Goal: Communication & Community: Answer question/provide support

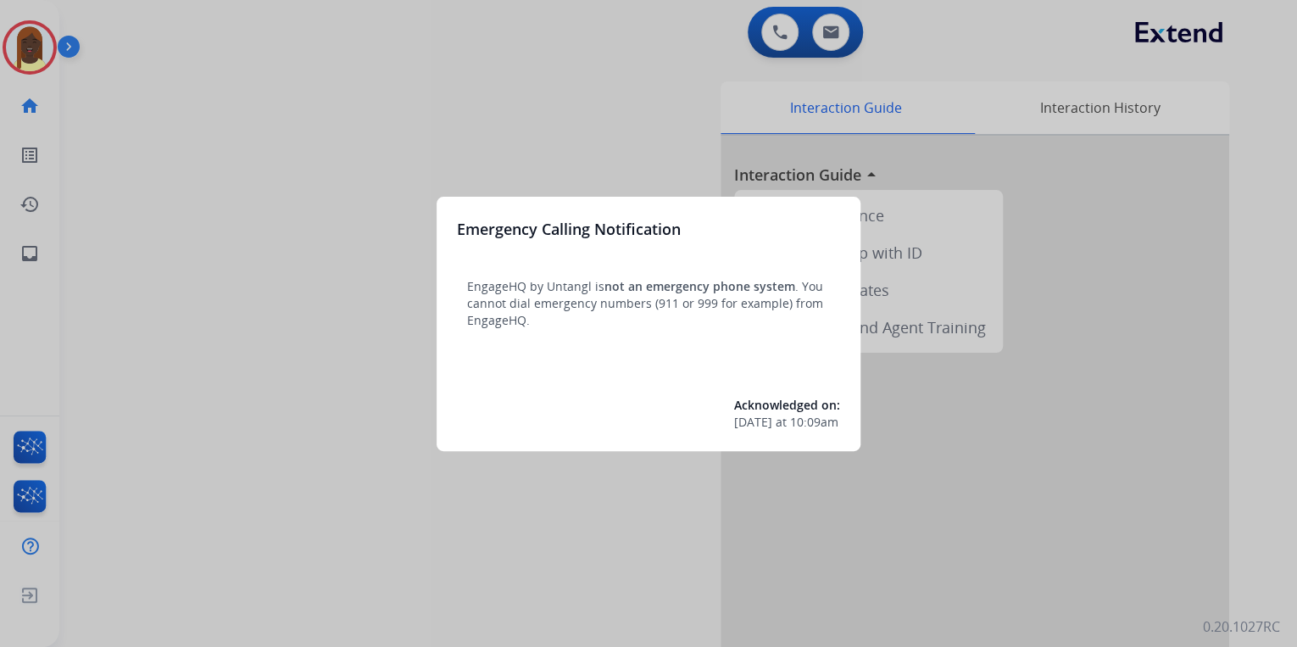
click at [368, 196] on div at bounding box center [648, 323] width 1297 height 647
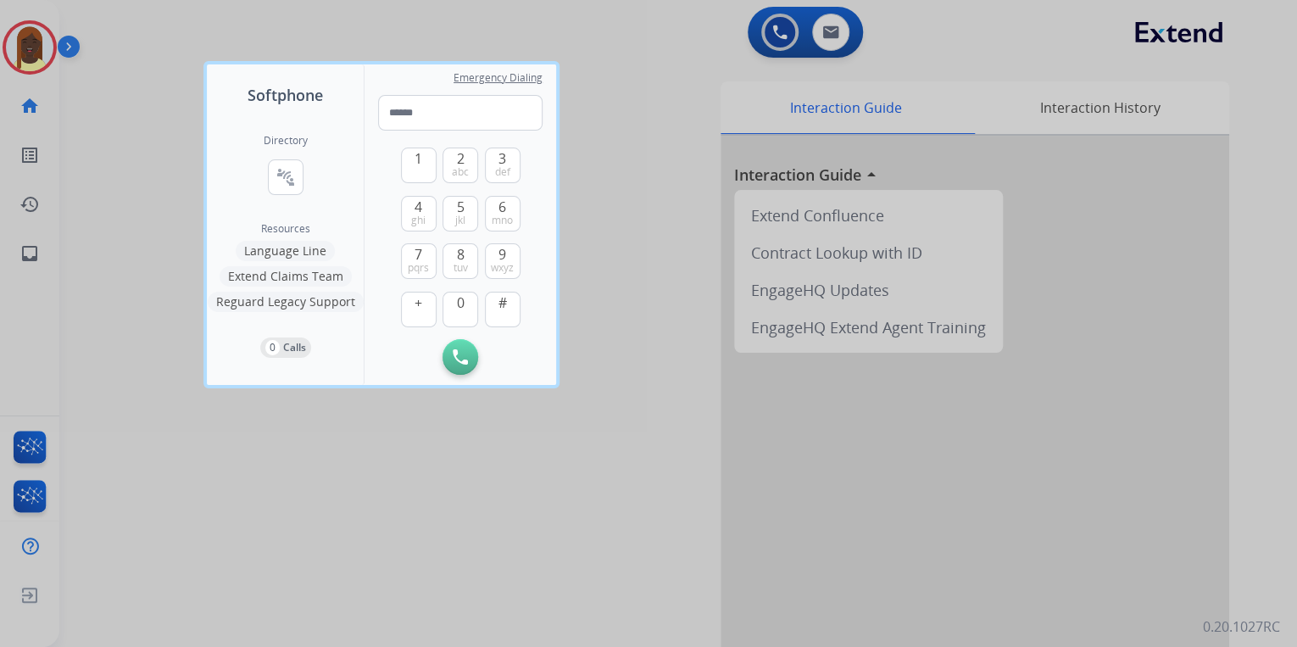
click at [553, 510] on div at bounding box center [648, 323] width 1297 height 647
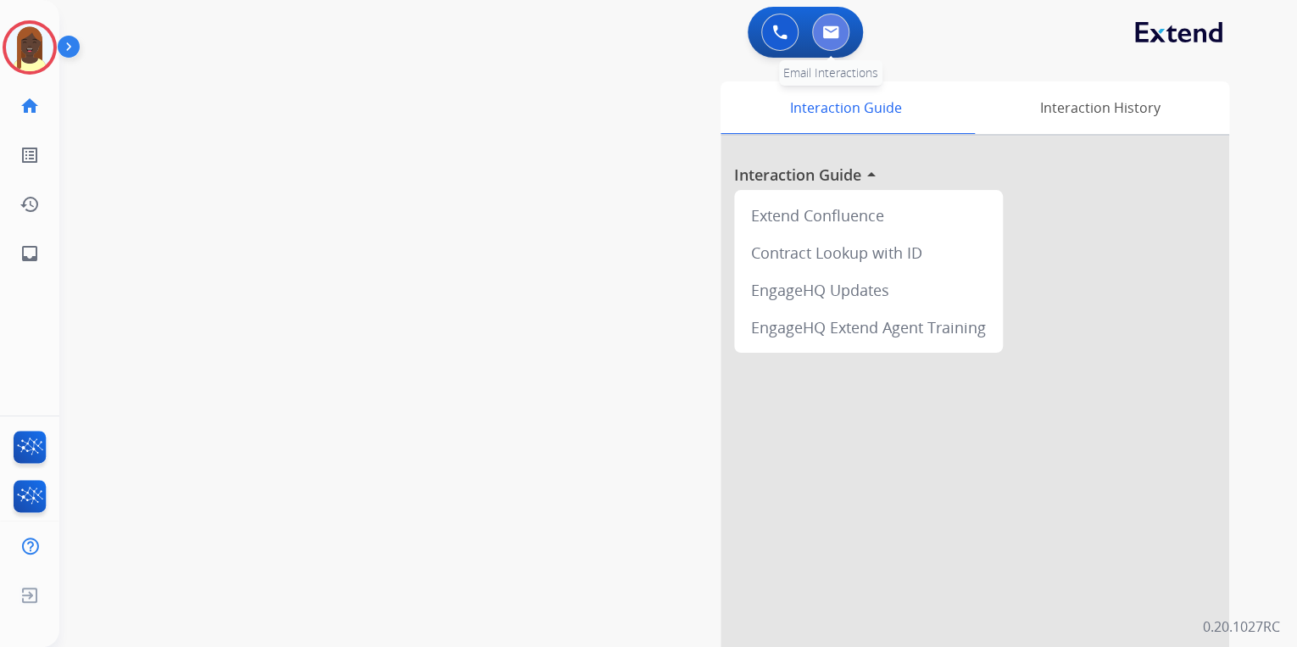
click at [834, 44] on button at bounding box center [830, 32] width 37 height 37
select select "**********"
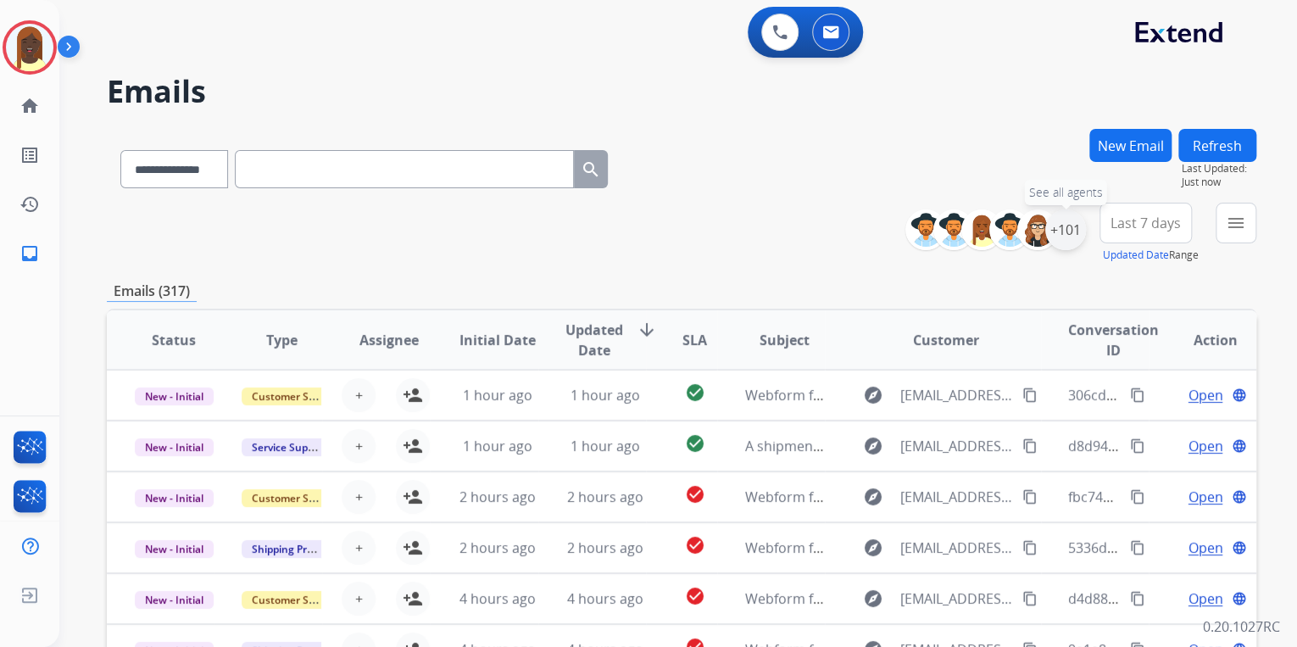
click at [1055, 242] on div "+101" at bounding box center [1065, 229] width 41 height 41
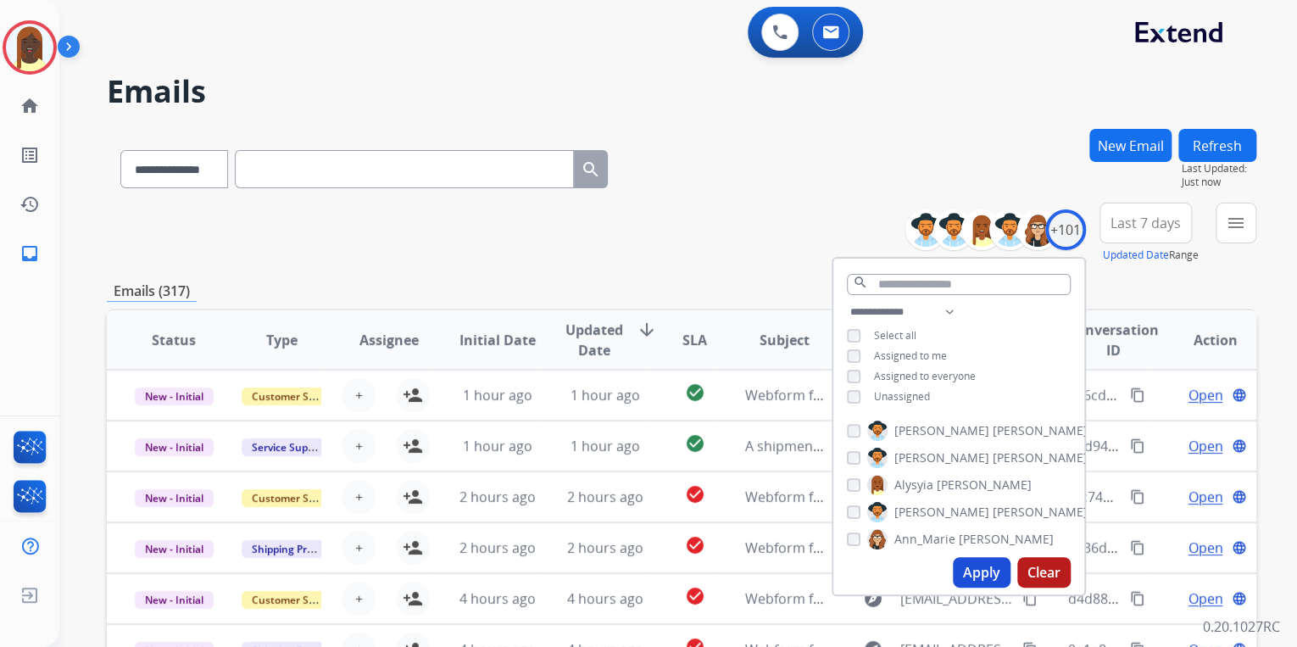
drag, startPoint x: 973, startPoint y: 571, endPoint x: 926, endPoint y: 498, distance: 87.0
click at [974, 570] on button "Apply" at bounding box center [982, 572] width 58 height 31
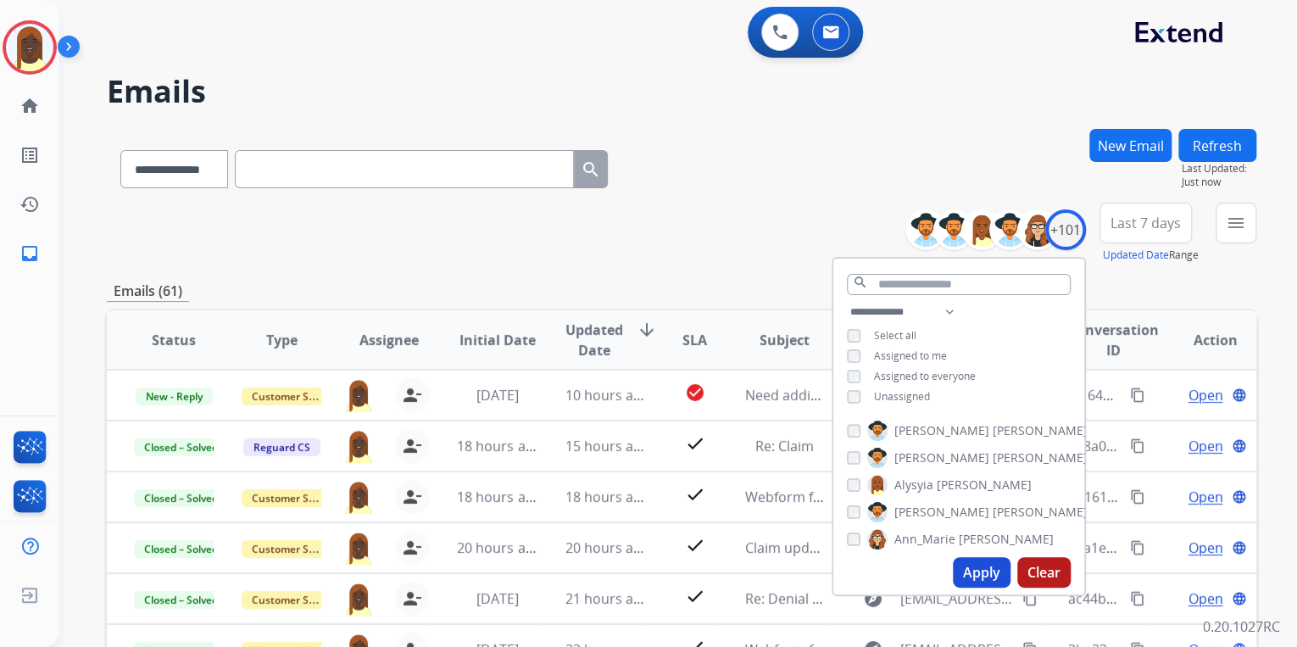
click at [704, 236] on div "**********" at bounding box center [681, 233] width 1149 height 61
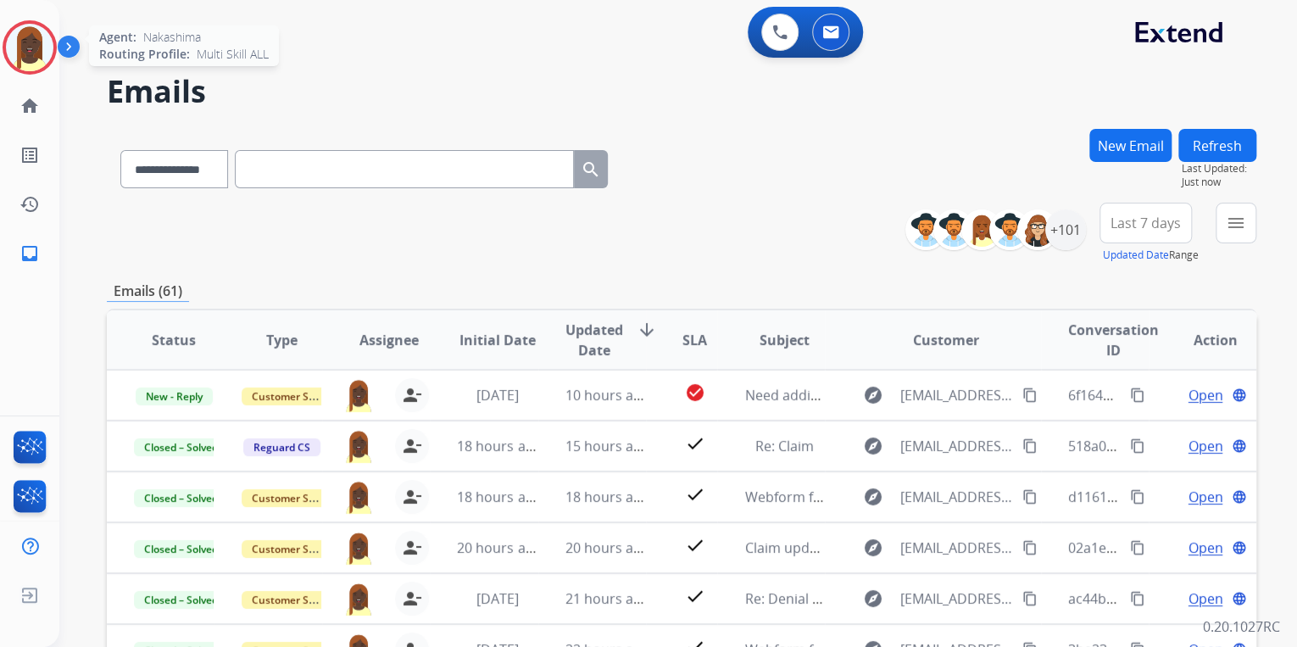
click at [22, 51] on img at bounding box center [29, 47] width 47 height 47
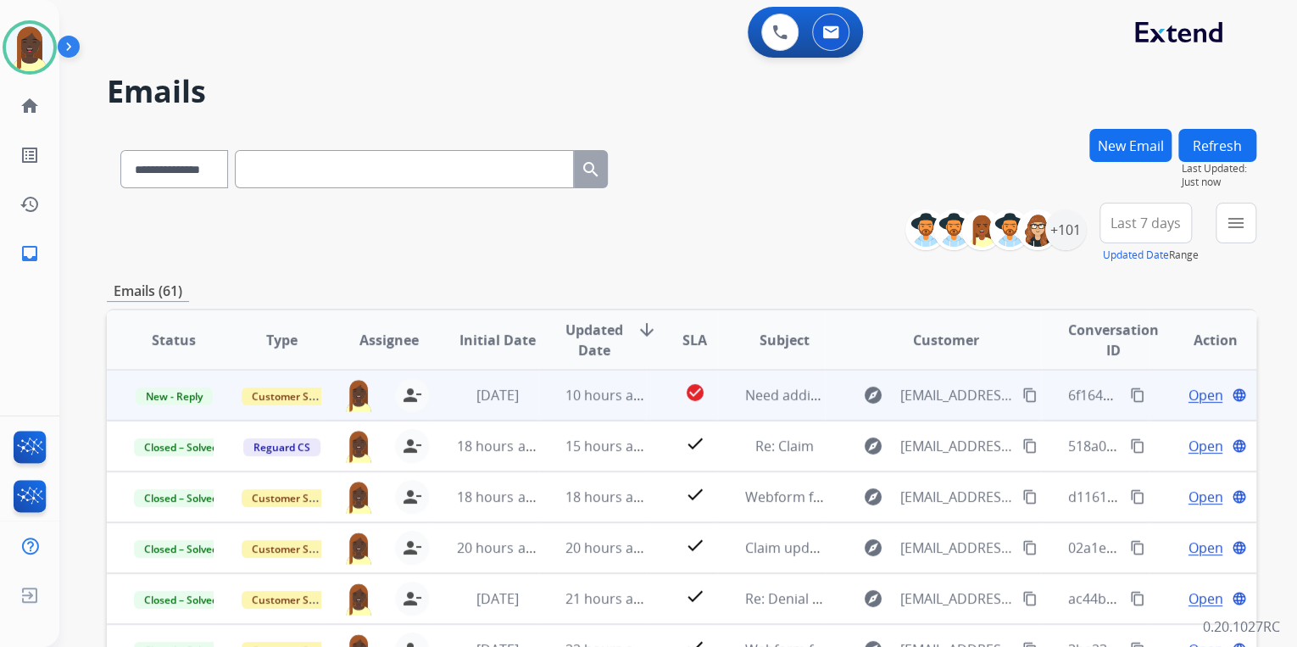
click at [1130, 395] on mat-icon "content_copy" at bounding box center [1137, 394] width 15 height 15
click at [1193, 394] on span "Open" at bounding box center [1205, 395] width 35 height 20
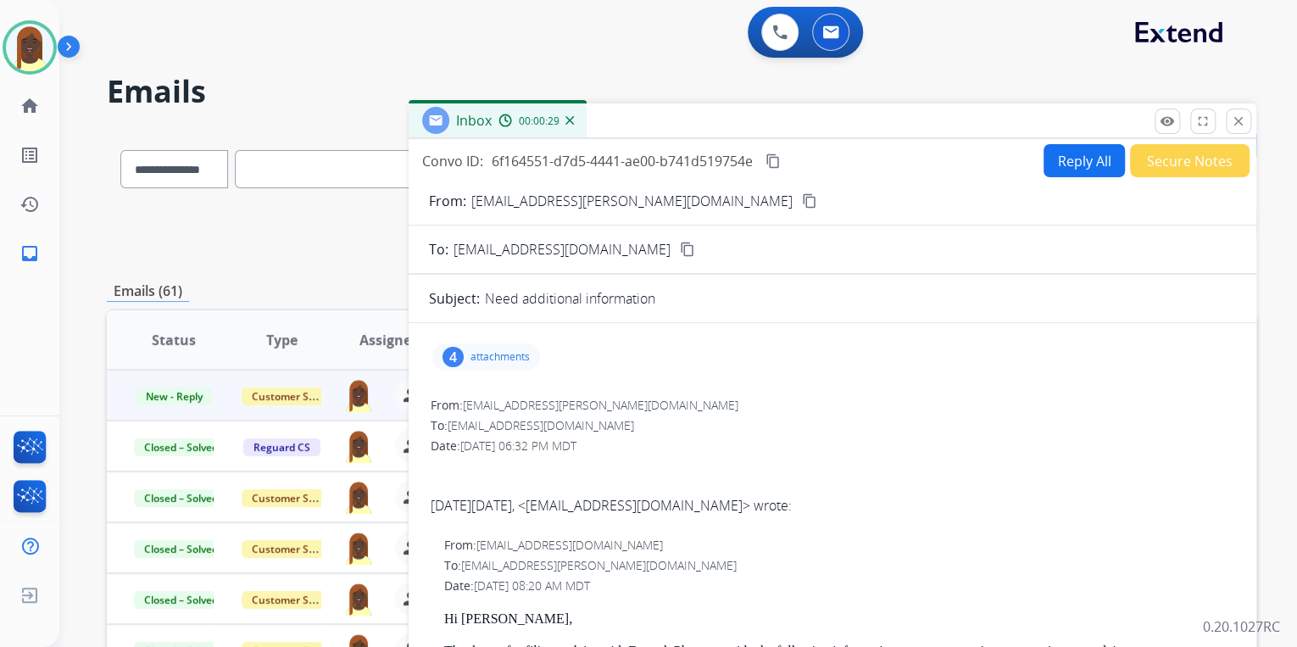
click at [498, 355] on p "attachments" at bounding box center [499, 357] width 59 height 14
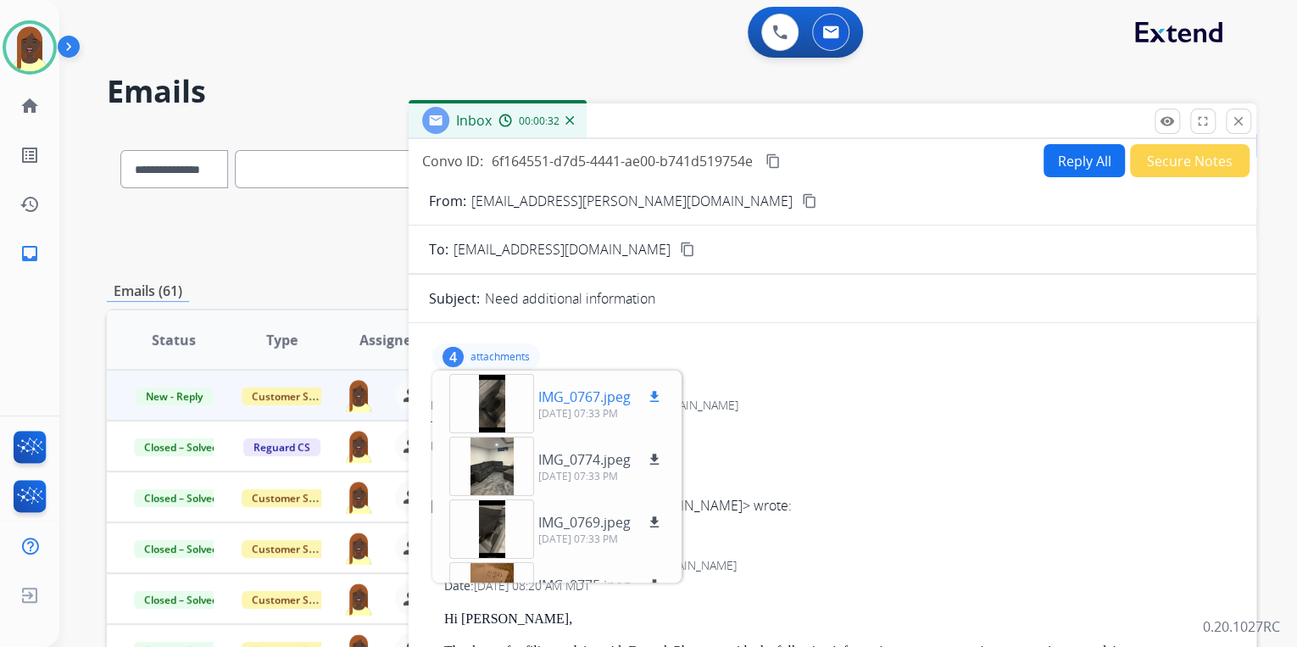
click at [654, 397] on mat-icon "download" at bounding box center [654, 396] width 15 height 15
click at [655, 456] on mat-icon "download" at bounding box center [654, 459] width 15 height 15
click at [654, 517] on mat-icon "download" at bounding box center [654, 522] width 15 height 15
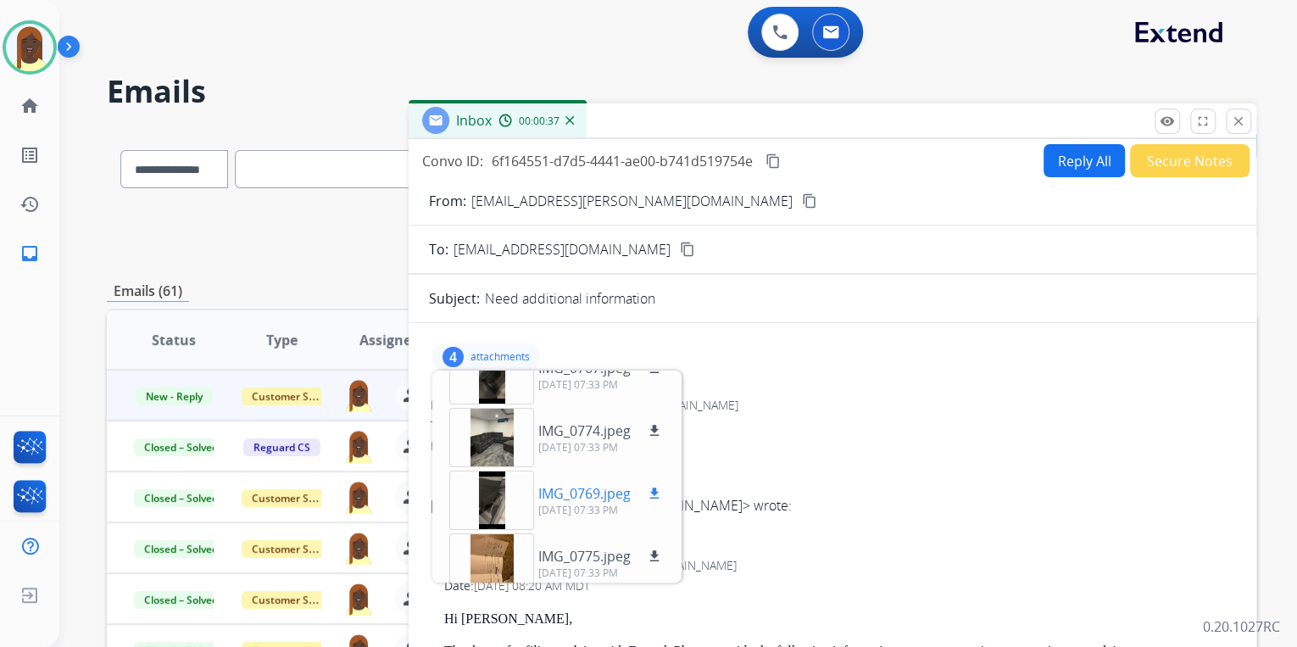
scroll to position [42, 0]
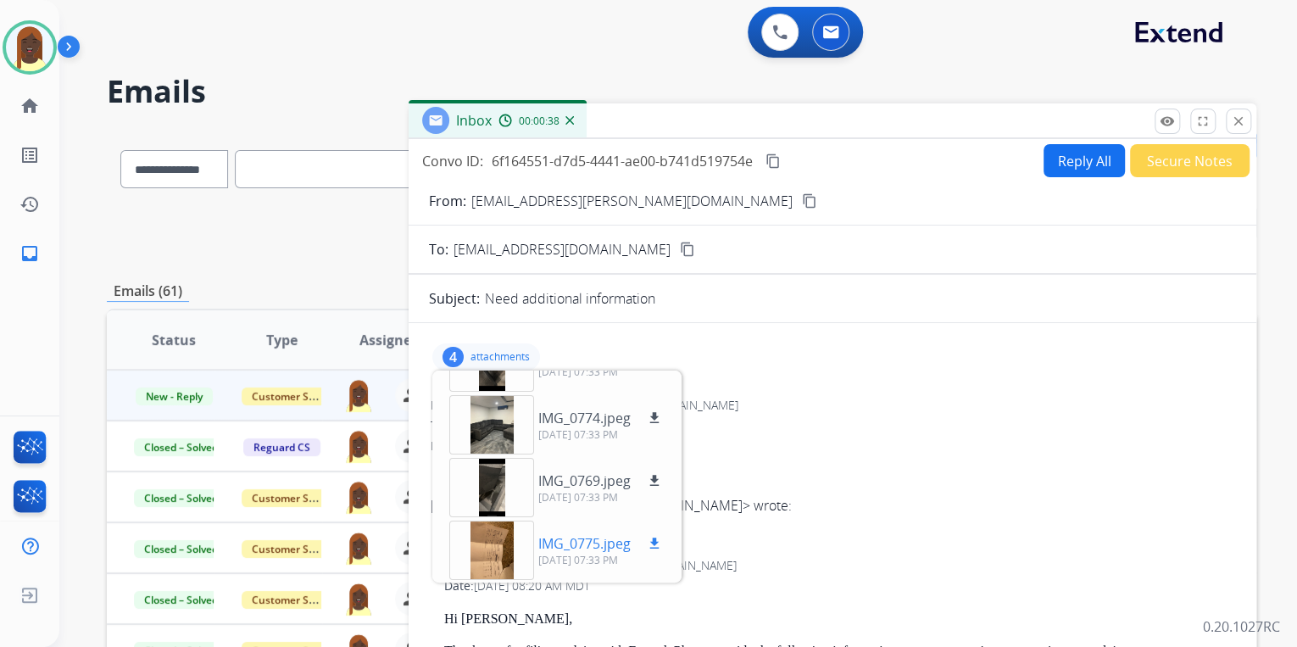
click at [657, 540] on mat-icon "download" at bounding box center [654, 543] width 15 height 15
click at [802, 196] on mat-icon "content_copy" at bounding box center [809, 200] width 15 height 15
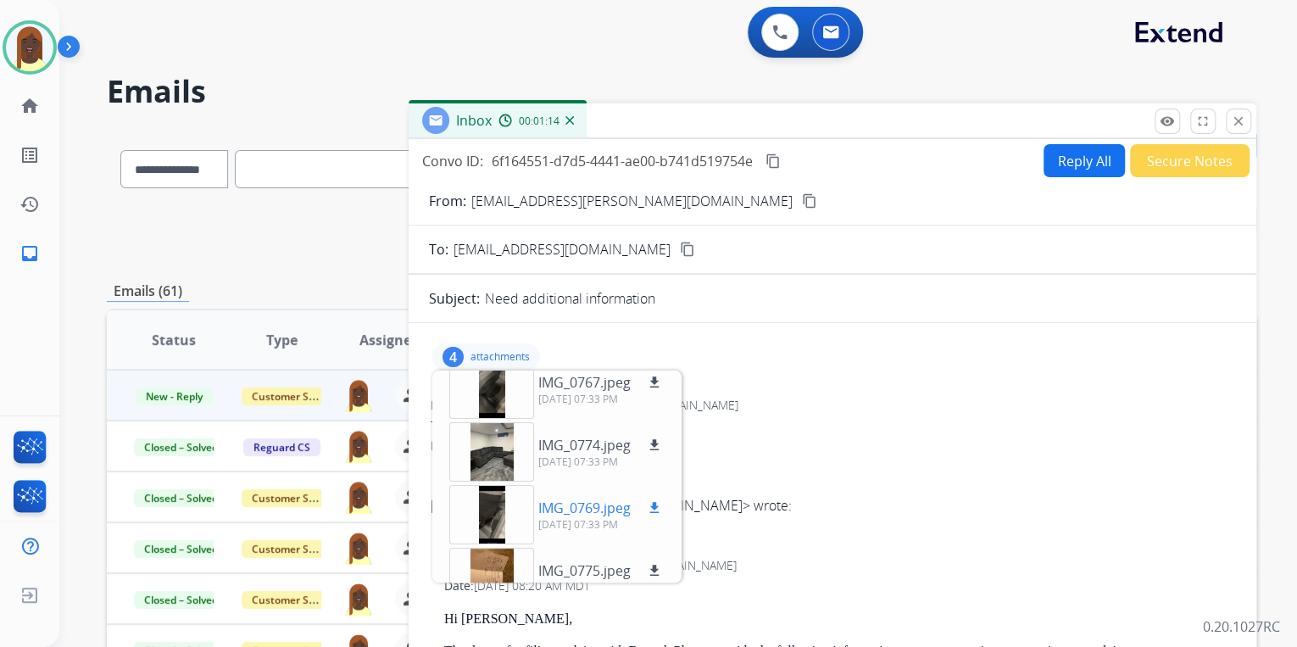
scroll to position [0, 0]
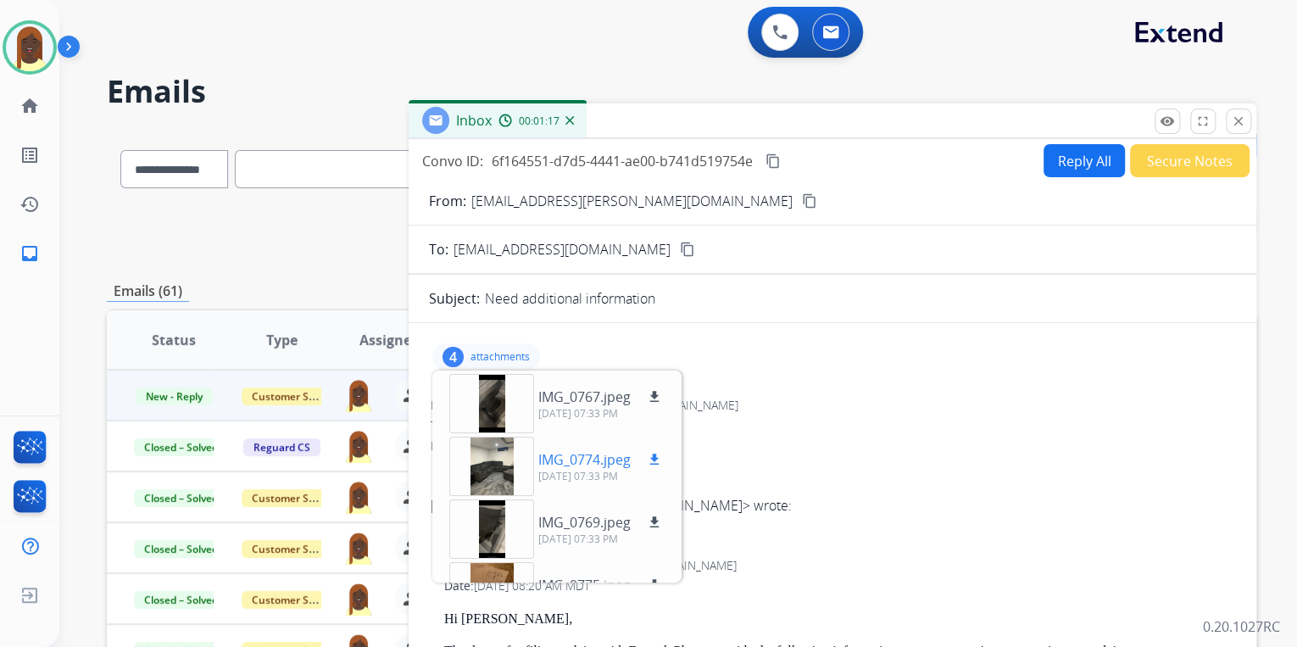
click at [489, 464] on div at bounding box center [491, 466] width 85 height 59
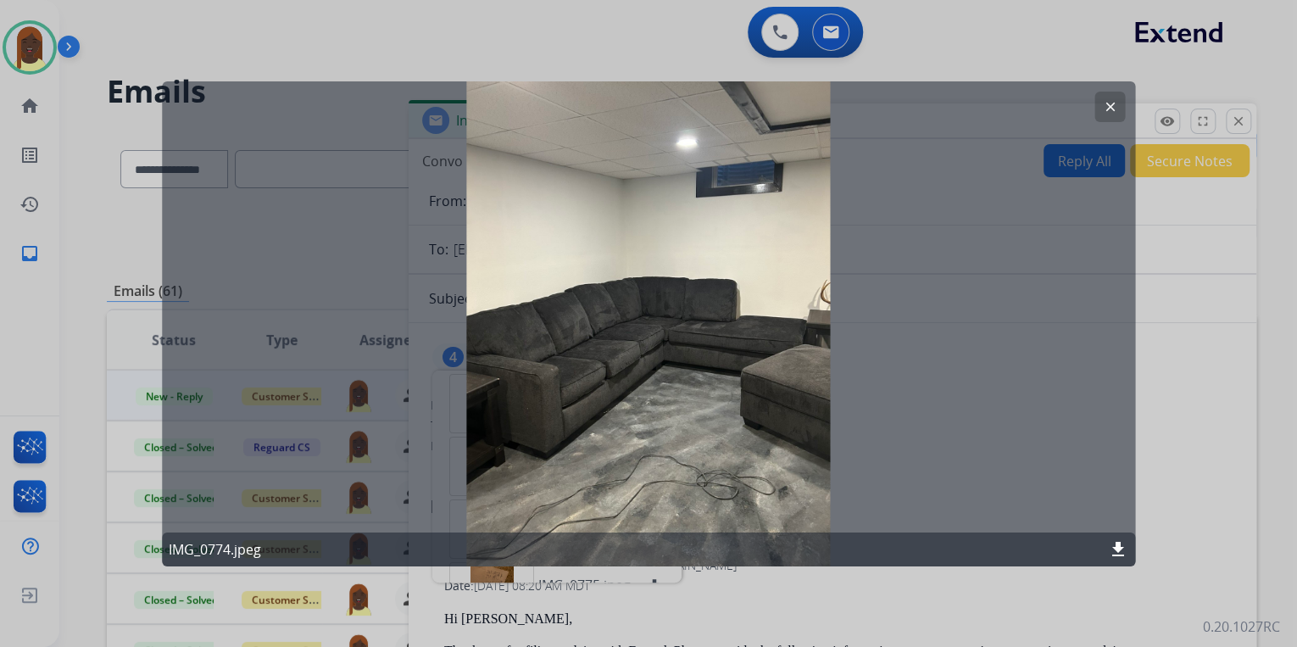
click at [1099, 105] on button "clear" at bounding box center [1109, 106] width 31 height 31
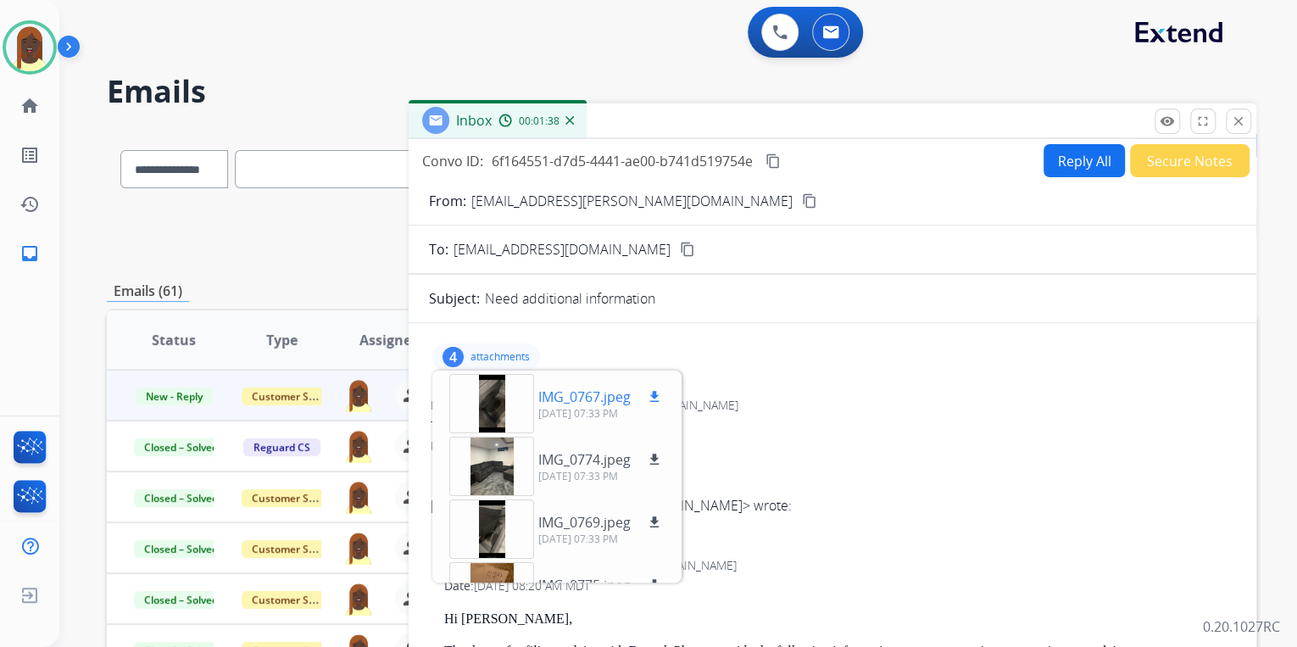
click at [489, 409] on div at bounding box center [491, 403] width 85 height 59
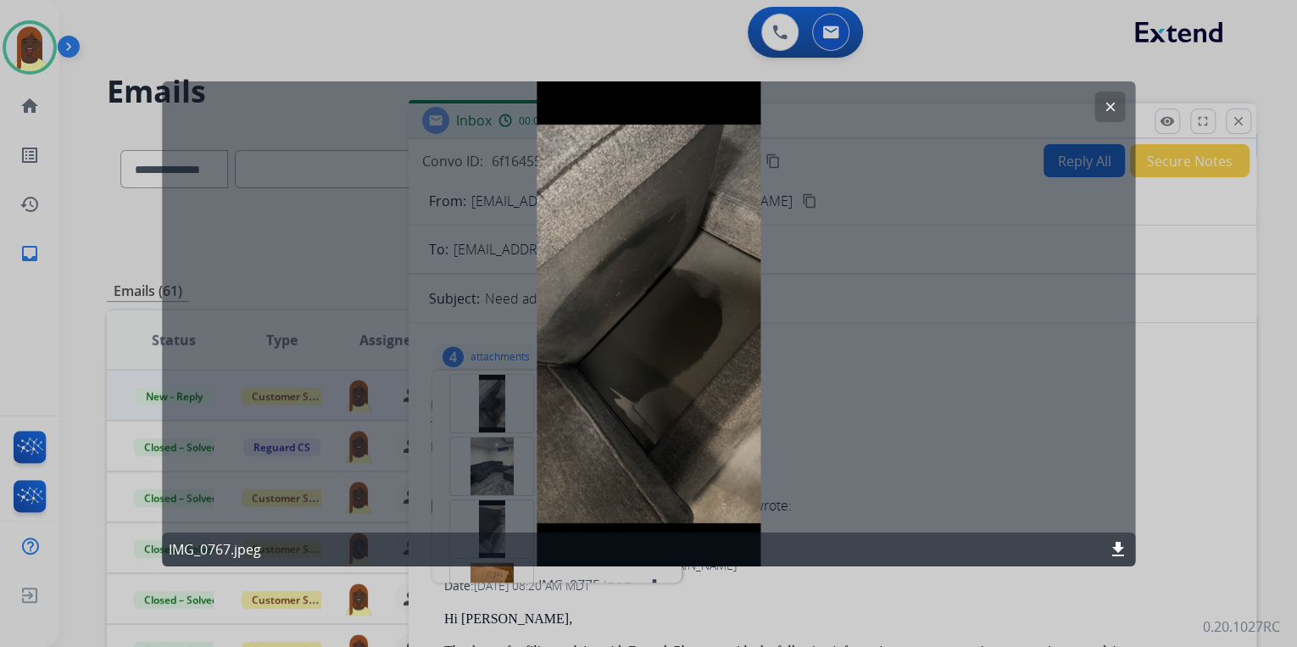
click at [1105, 111] on mat-icon "clear" at bounding box center [1109, 105] width 15 height 15
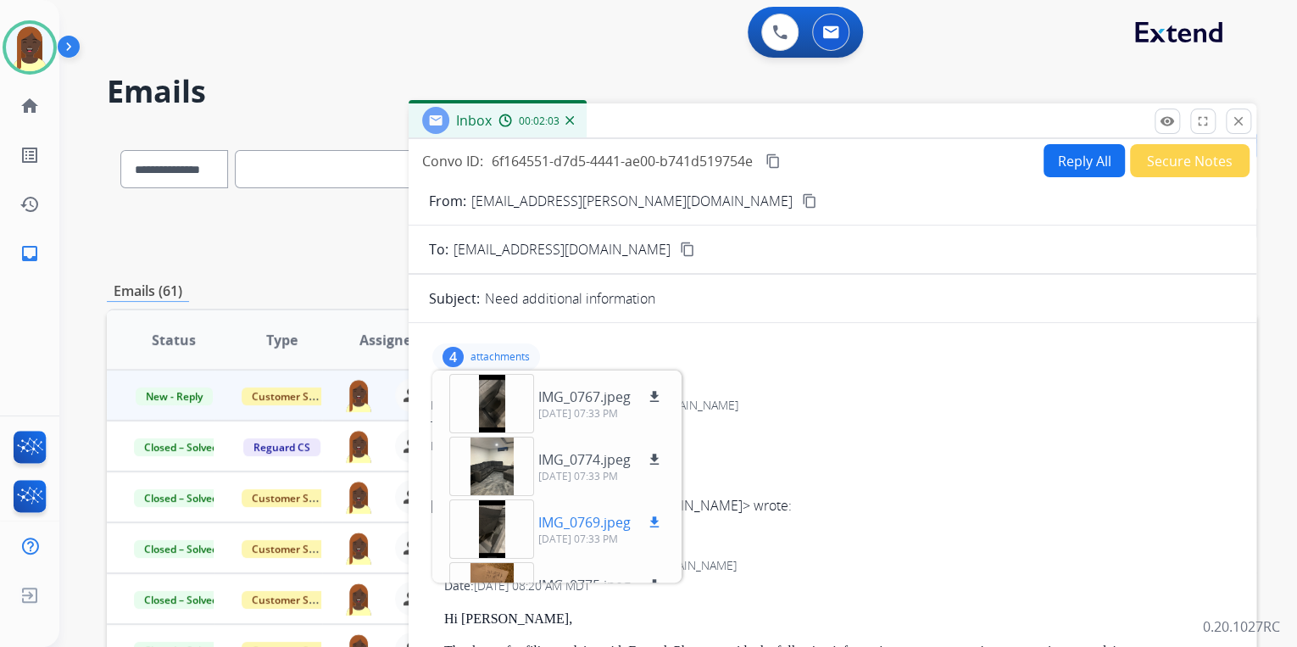
scroll to position [42, 0]
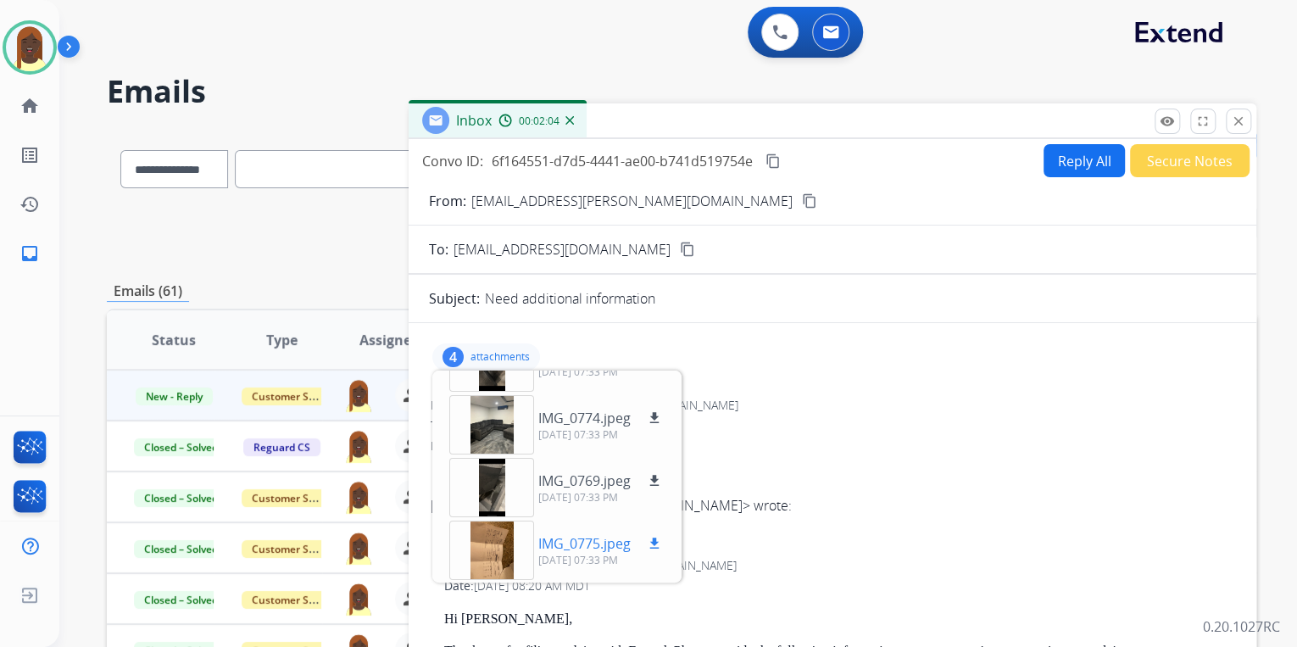
click at [488, 532] on div at bounding box center [491, 549] width 85 height 59
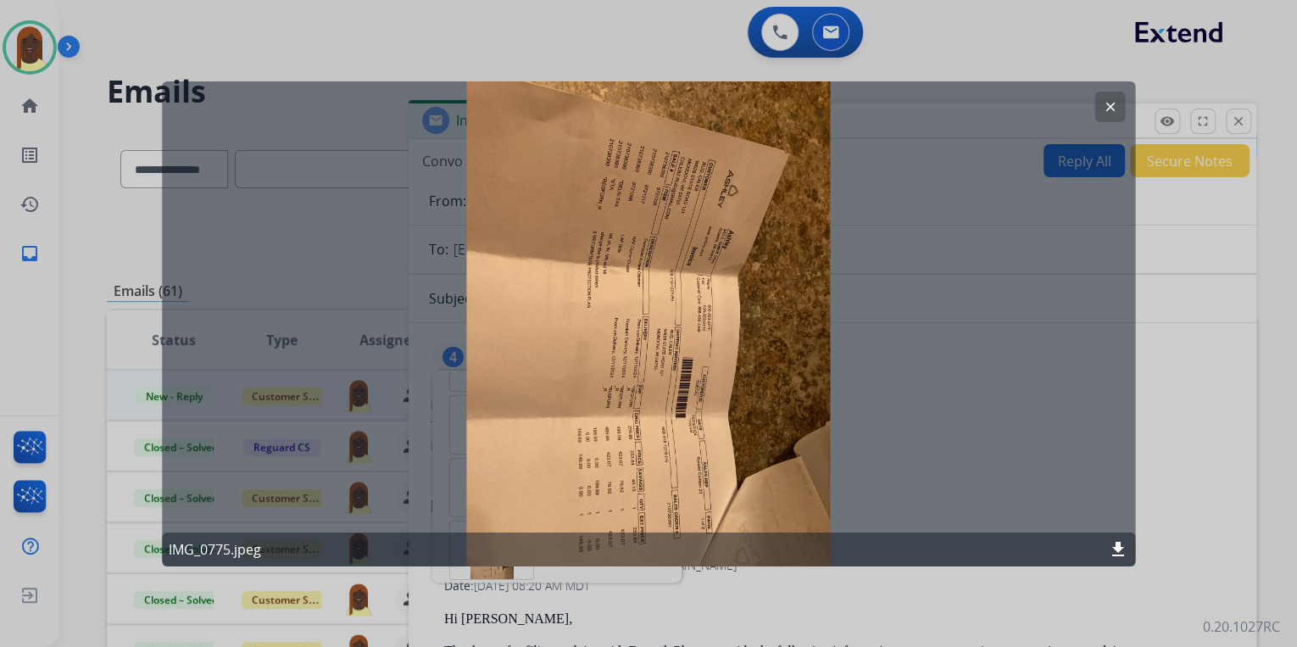
click at [1109, 108] on mat-icon "clear" at bounding box center [1109, 105] width 15 height 15
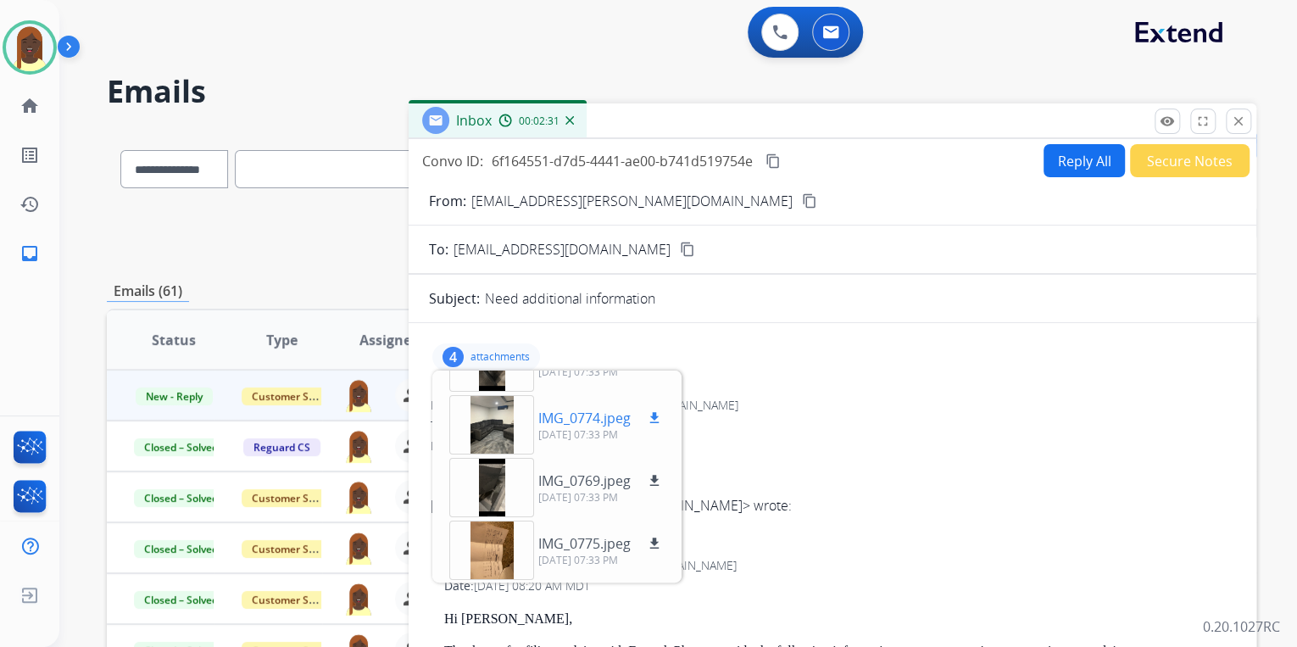
scroll to position [0, 0]
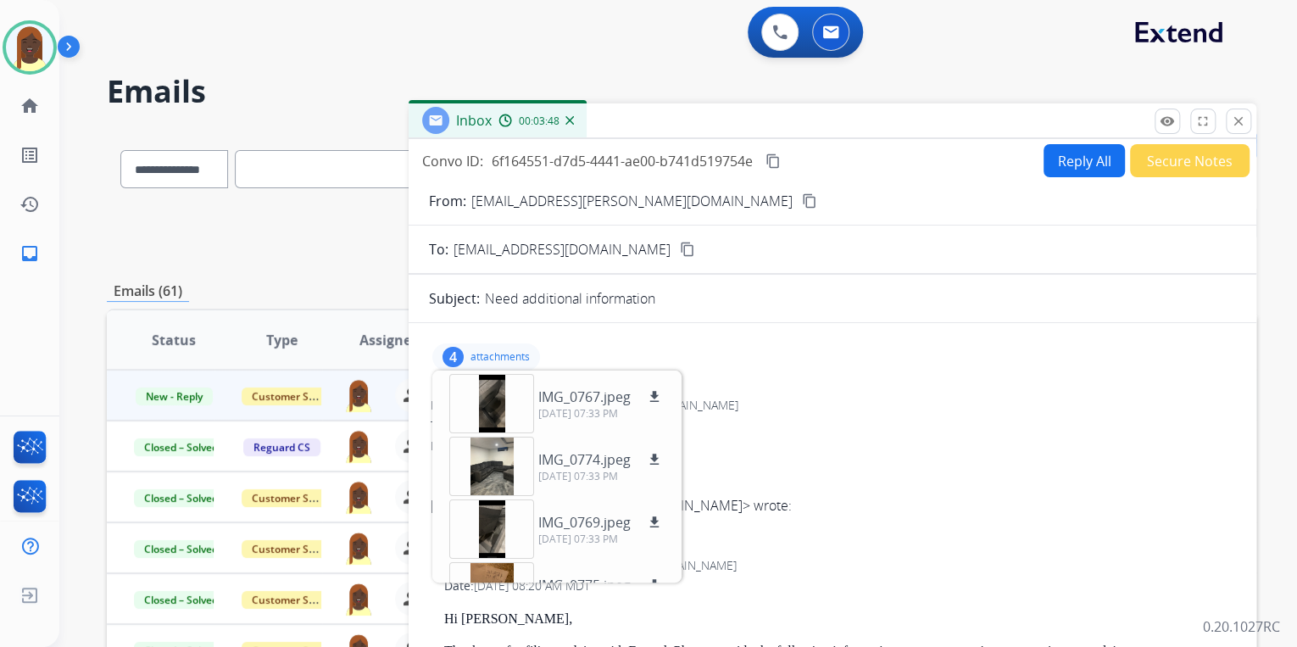
click at [1069, 161] on button "Reply All" at bounding box center [1083, 160] width 81 height 33
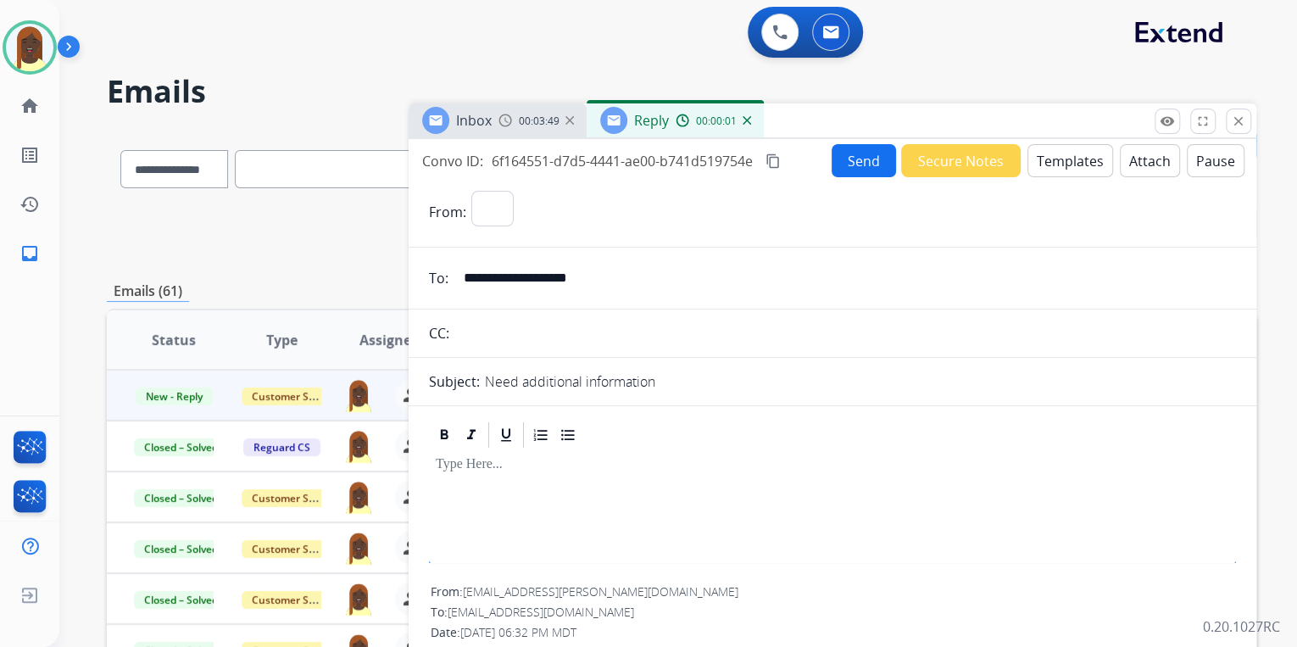
select select "**********"
click at [1069, 161] on button "Templates" at bounding box center [1070, 160] width 86 height 33
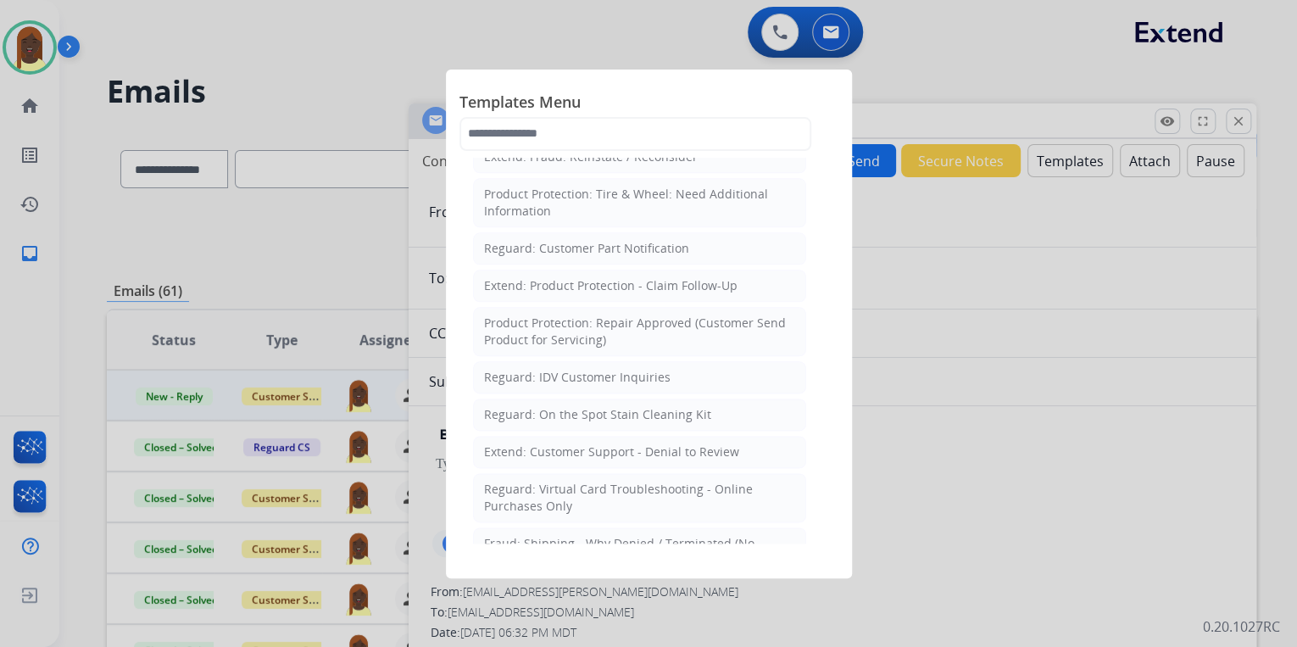
scroll to position [1017, 0]
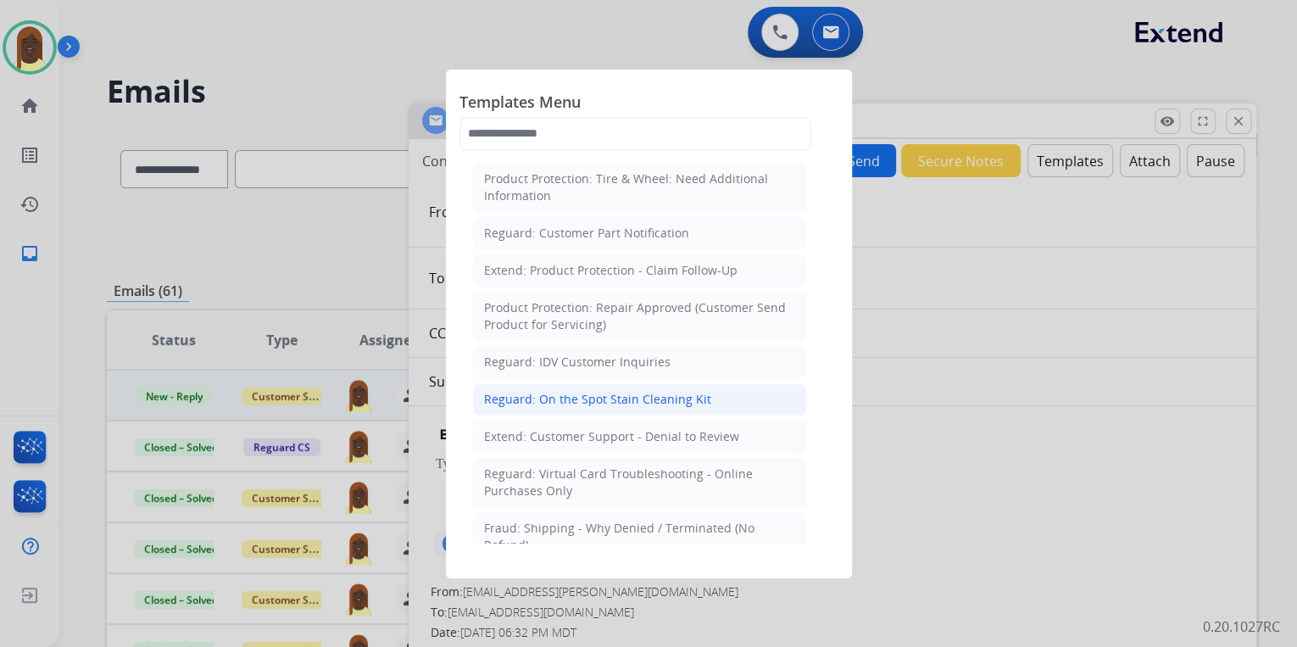
click at [602, 391] on div "Reguard: On the Spot Stain Cleaning Kit" at bounding box center [597, 399] width 227 height 17
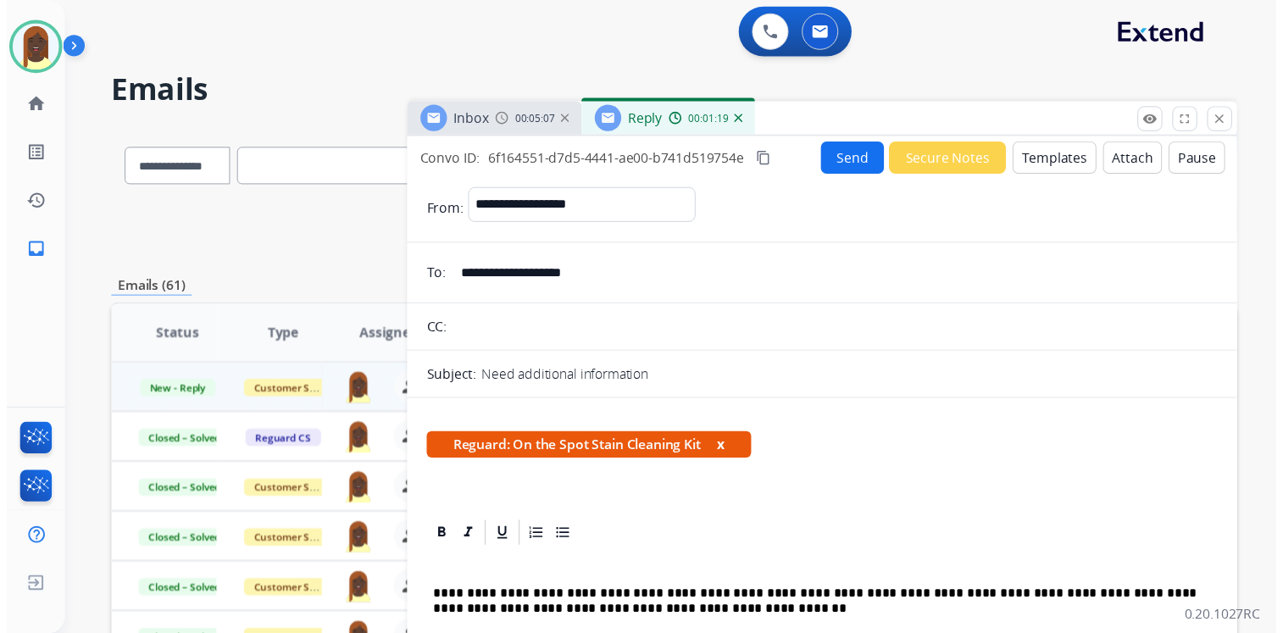
scroll to position [0, 0]
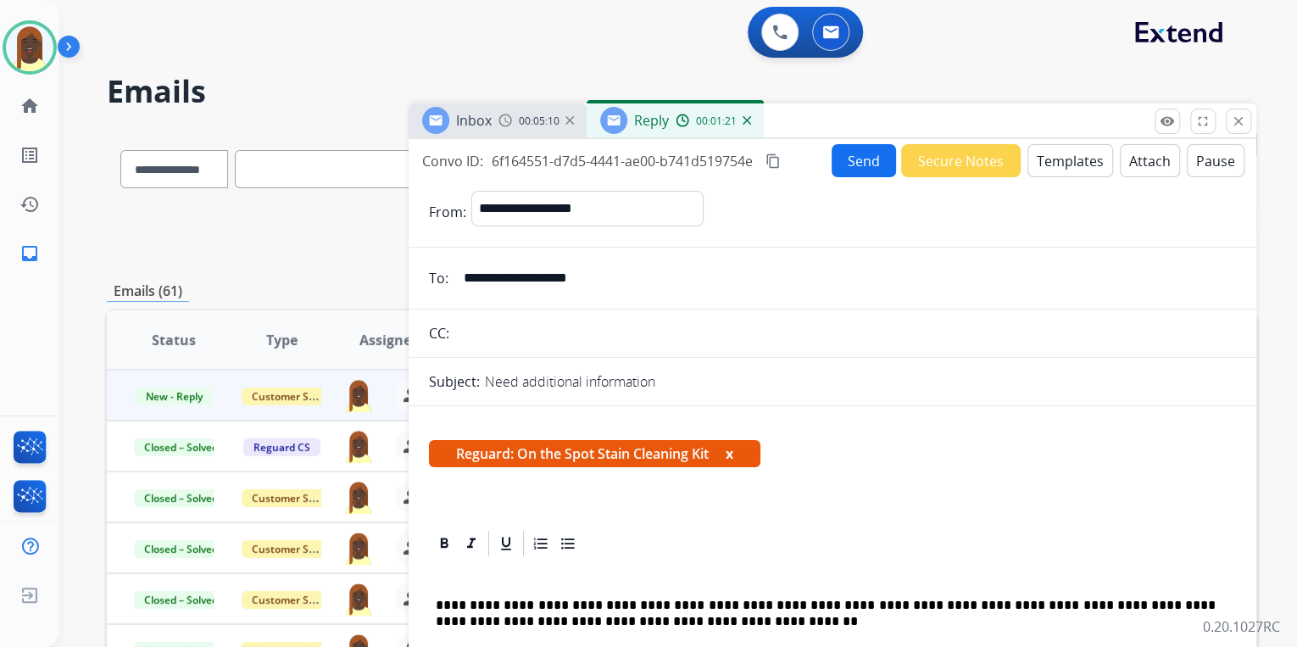
click at [847, 166] on button "Send" at bounding box center [864, 160] width 64 height 33
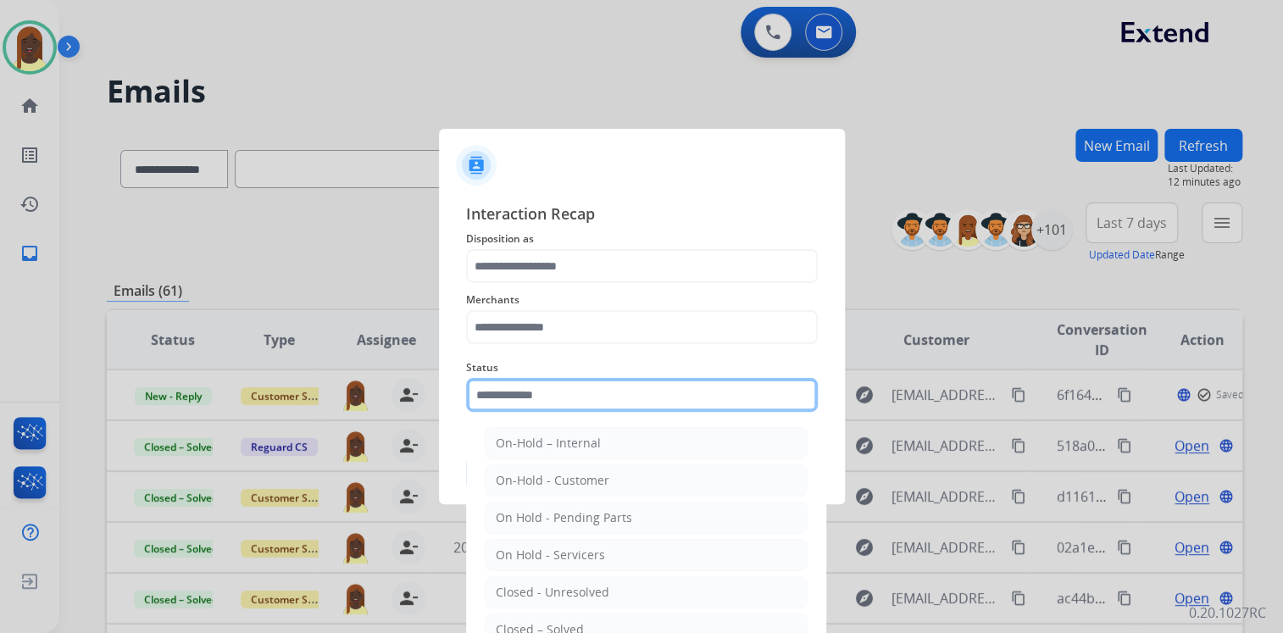
click at [515, 406] on input "text" at bounding box center [642, 395] width 352 height 34
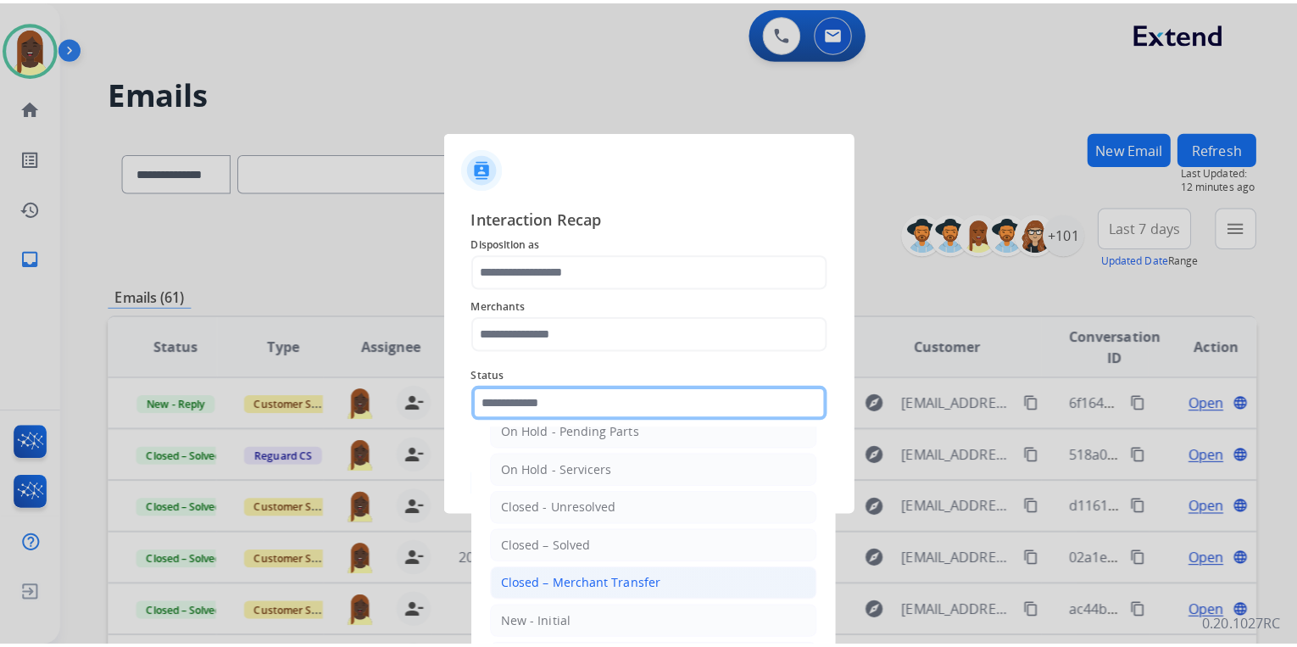
scroll to position [98, 0]
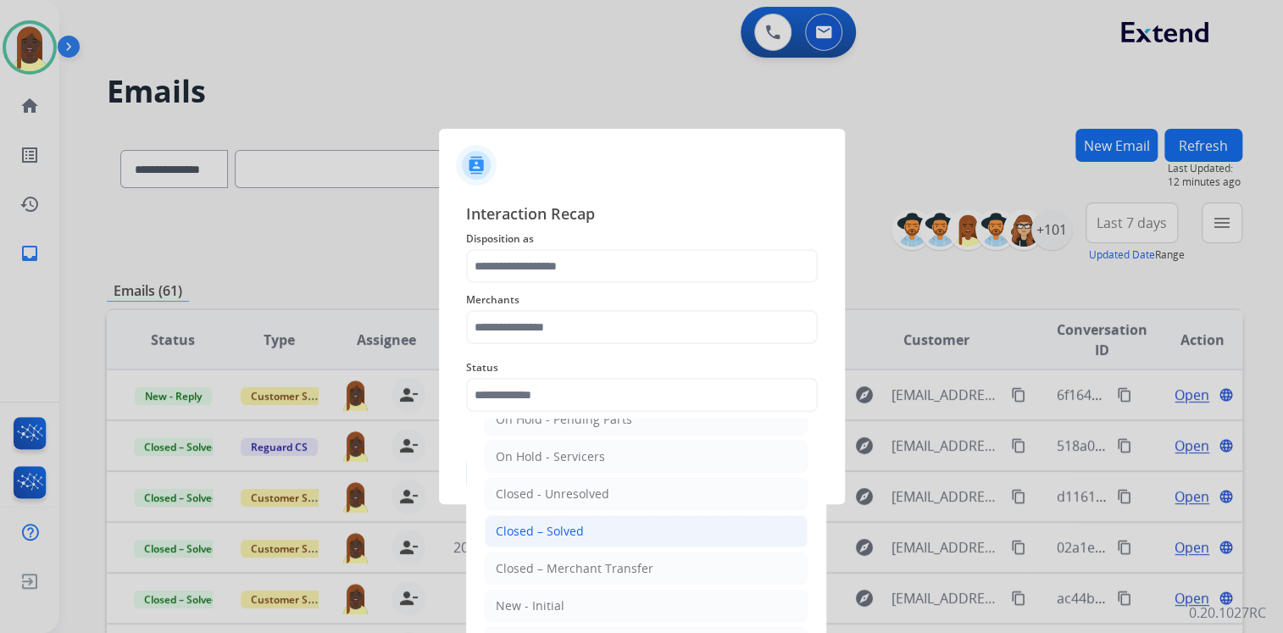
drag, startPoint x: 532, startPoint y: 530, endPoint x: 521, endPoint y: 453, distance: 77.9
click at [532, 528] on div "Closed – Solved" at bounding box center [540, 531] width 88 height 17
type input "**********"
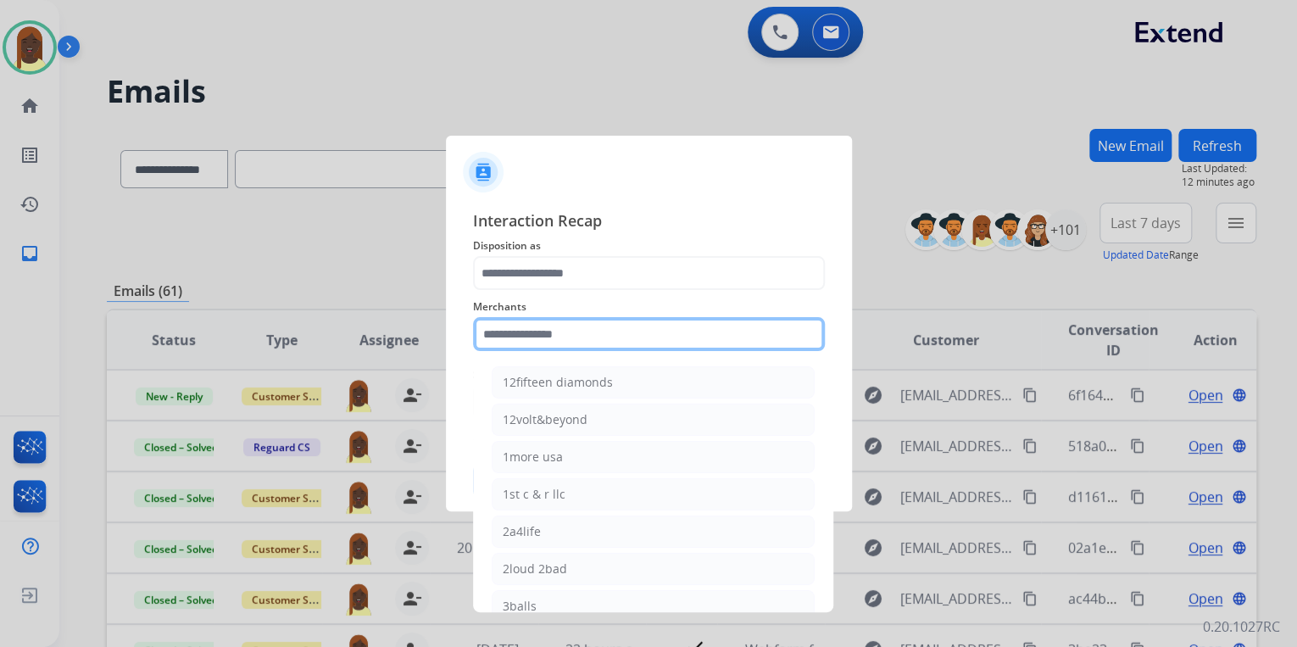
click at [518, 332] on input "text" at bounding box center [649, 334] width 352 height 34
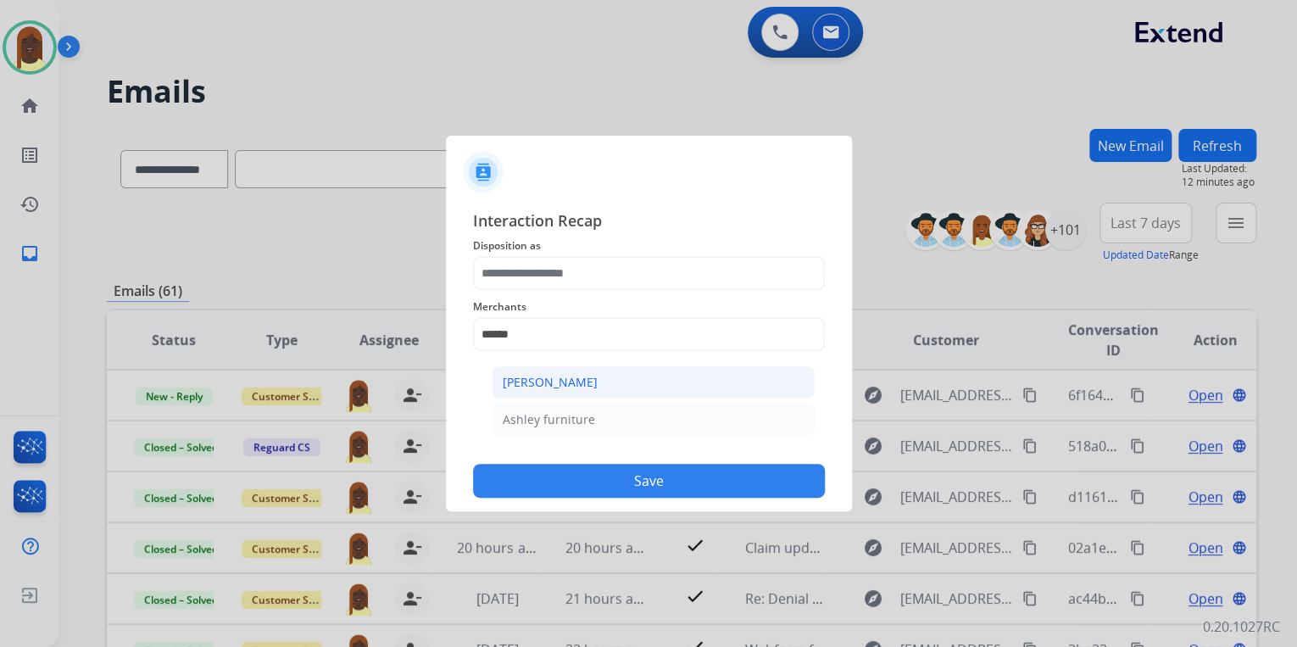
click at [520, 381] on div "[PERSON_NAME]" at bounding box center [550, 382] width 95 height 17
type input "**********"
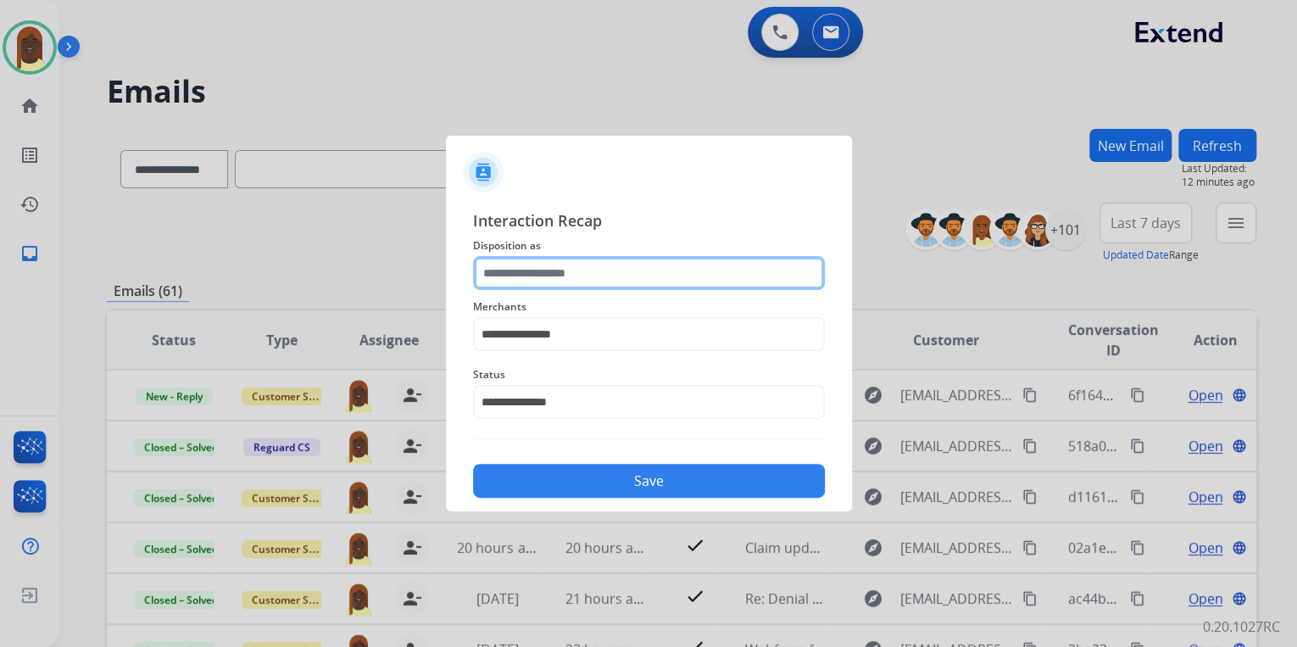
click at [527, 276] on input "text" at bounding box center [649, 273] width 352 height 34
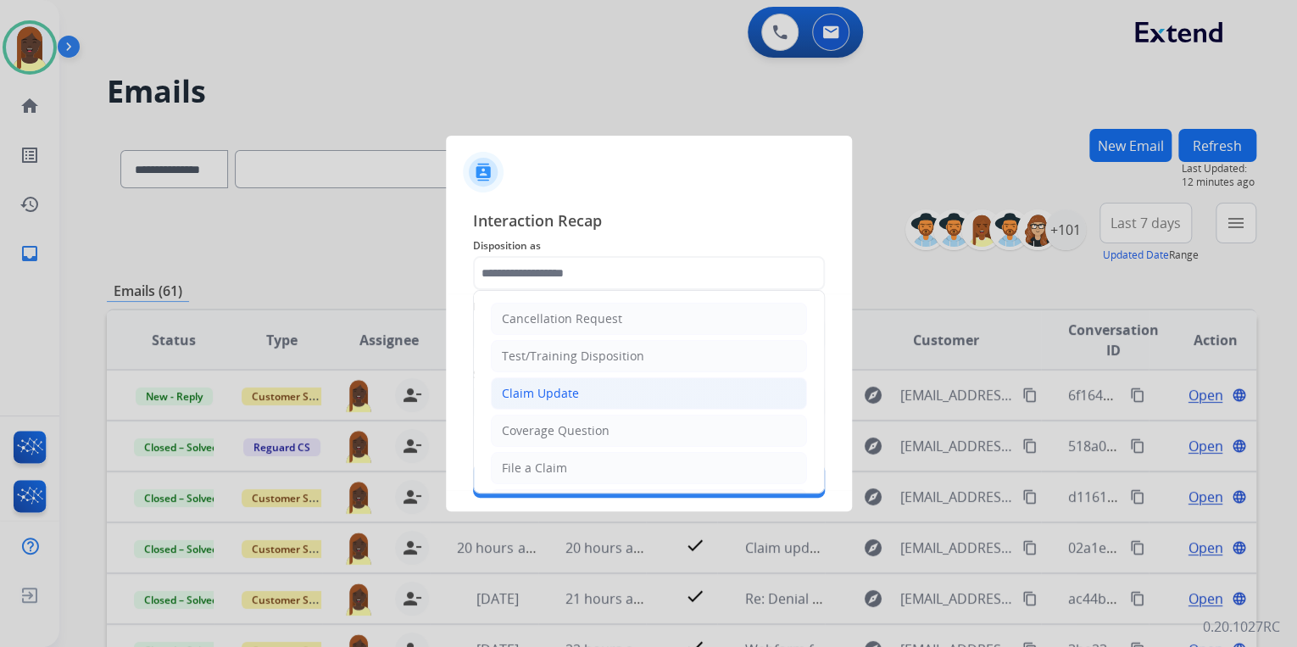
click at [546, 394] on div "Claim Update" at bounding box center [540, 393] width 77 height 17
type input "**********"
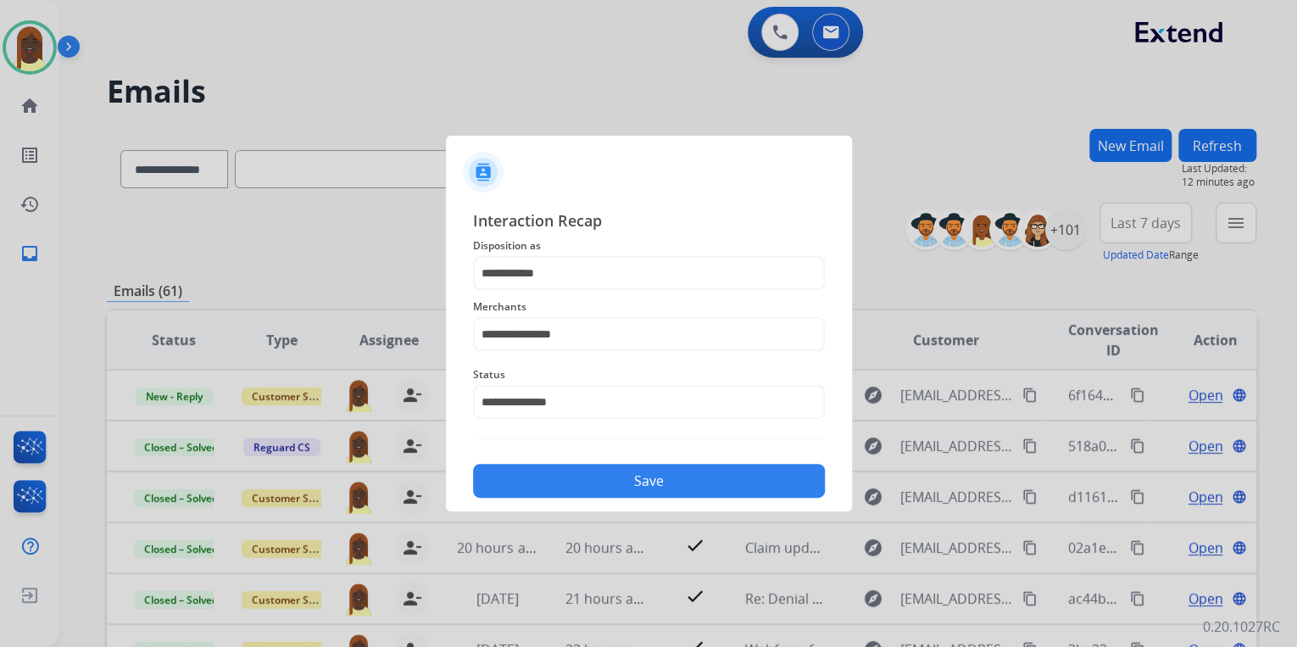
click at [606, 491] on button "Save" at bounding box center [649, 481] width 352 height 34
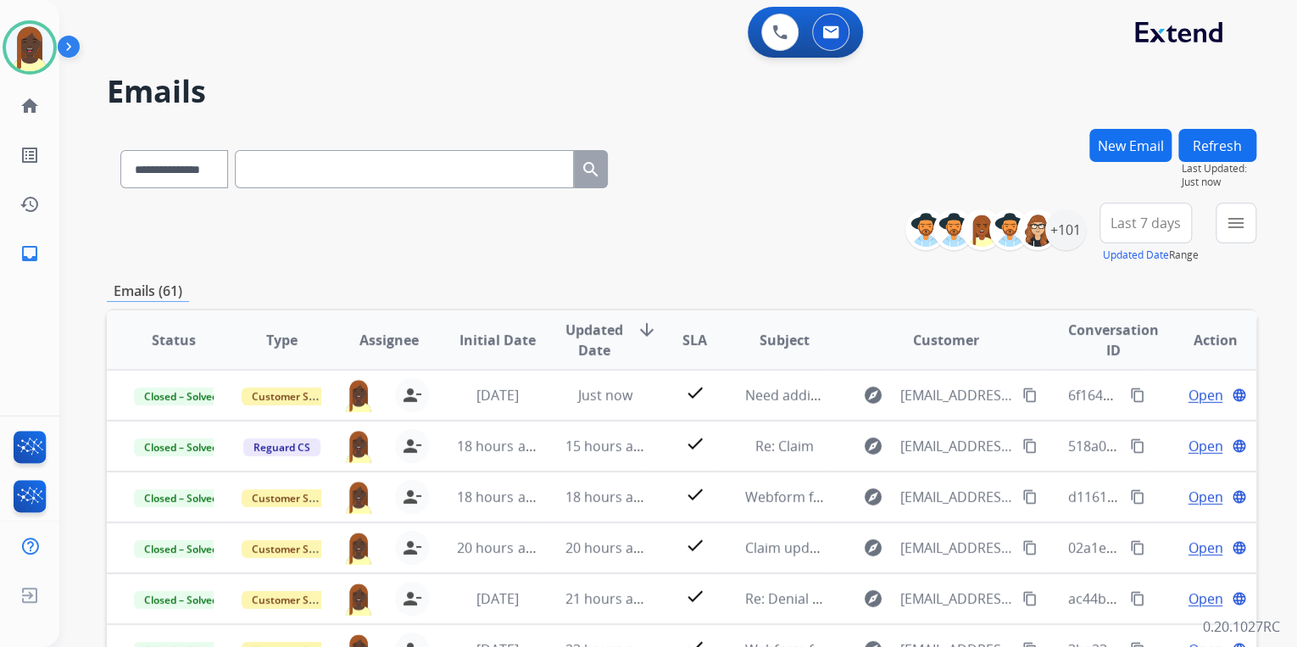
click at [755, 223] on div "**********" at bounding box center [681, 233] width 1149 height 61
